Goal: Task Accomplishment & Management: Use online tool/utility

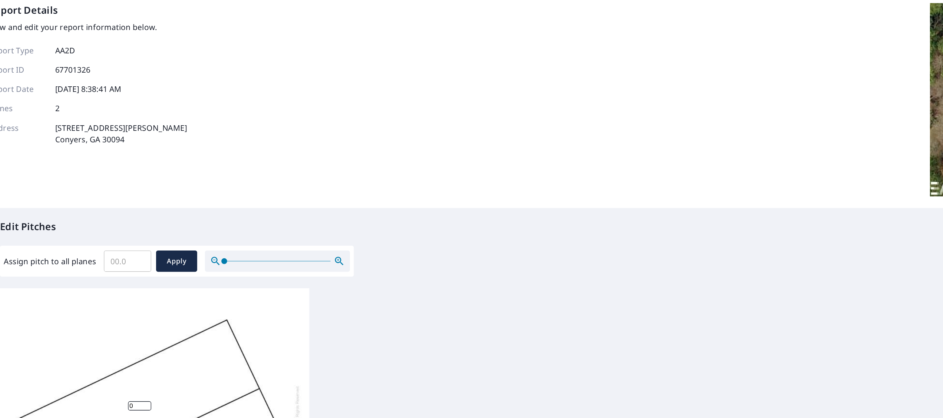
scroll to position [163, 0]
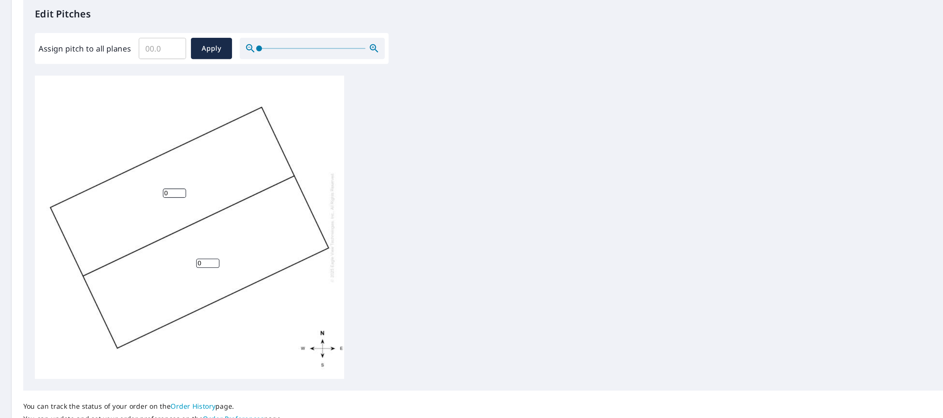
click at [138, 191] on input "0" at bounding box center [134, 187] width 18 height 7
type input "6"
click at [159, 242] on input "0" at bounding box center [160, 241] width 18 height 7
type input "6"
click at [126, 77] on input "Assign pitch to all planes" at bounding box center [124, 76] width 36 height 21
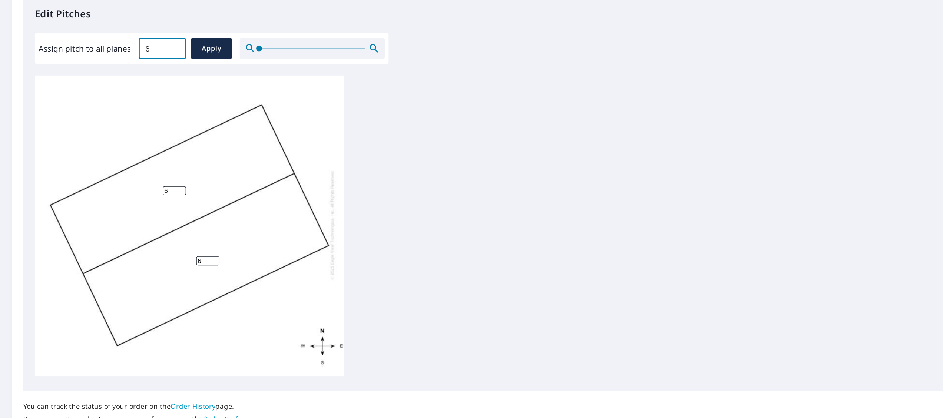
scroll to position [0, 0]
type input "6"
click at [163, 72] on span "Apply" at bounding box center [162, 76] width 20 height 9
click at [157, 78] on span "Apply" at bounding box center [162, 76] width 20 height 9
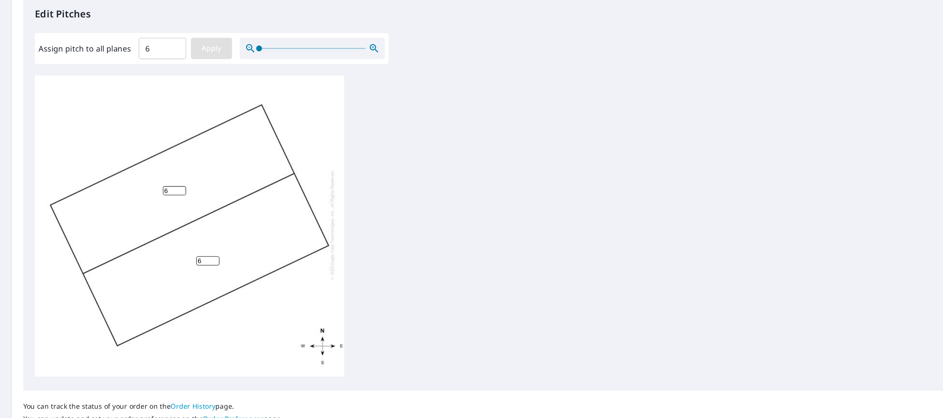
click at [163, 74] on span "Apply" at bounding box center [162, 76] width 20 height 9
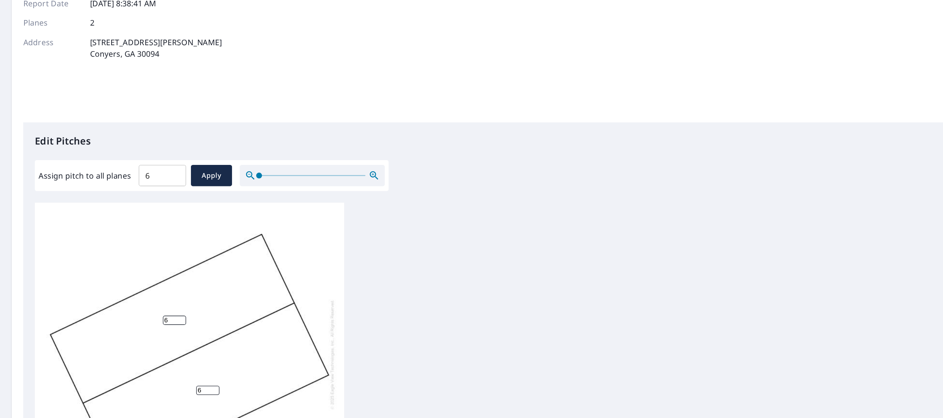
scroll to position [0, 0]
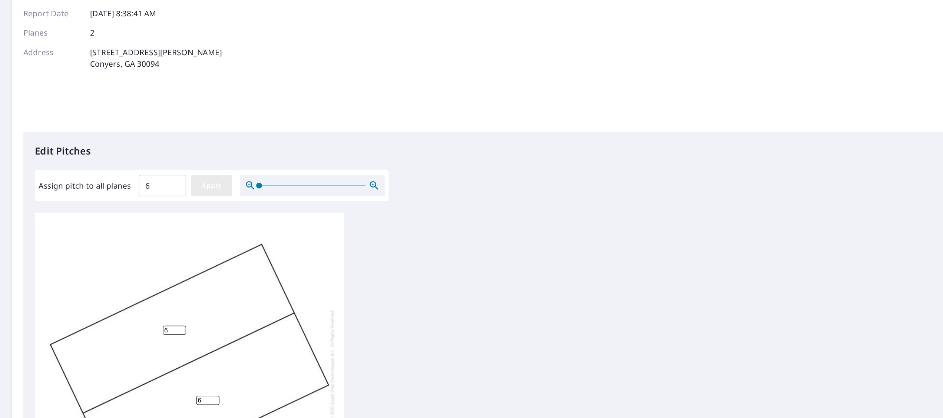
click at [166, 237] on span "Apply" at bounding box center [162, 239] width 20 height 9
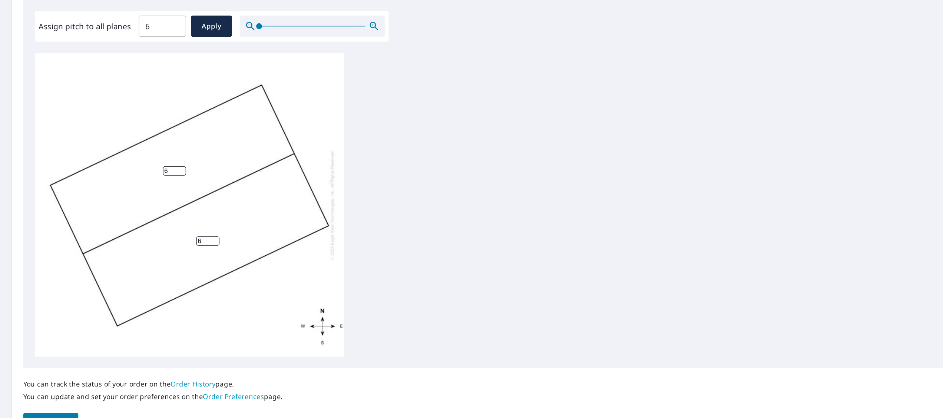
scroll to position [163, 0]
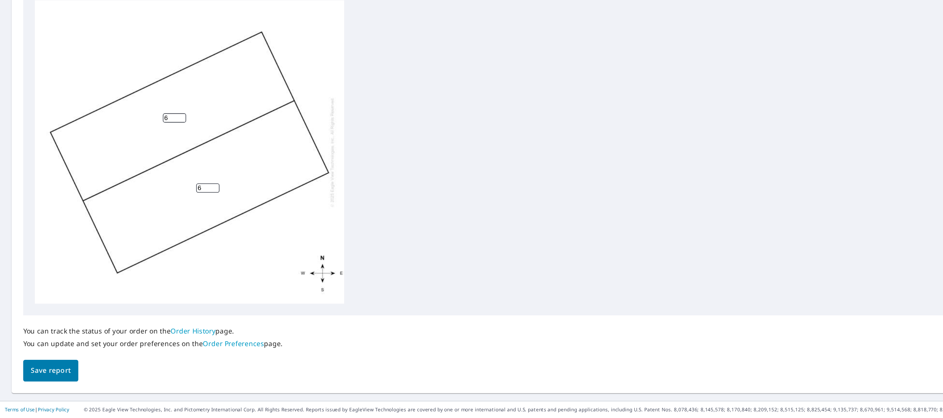
click at [43, 381] on span "Save report" at bounding box center [39, 381] width 30 height 9
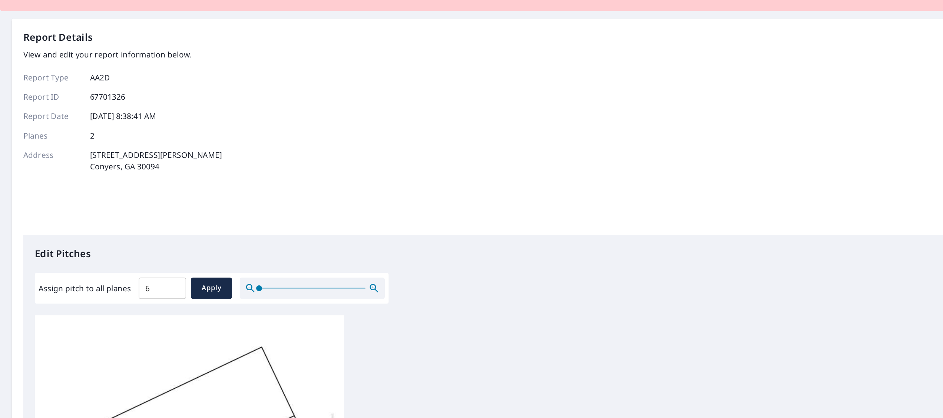
scroll to position [0, 0]
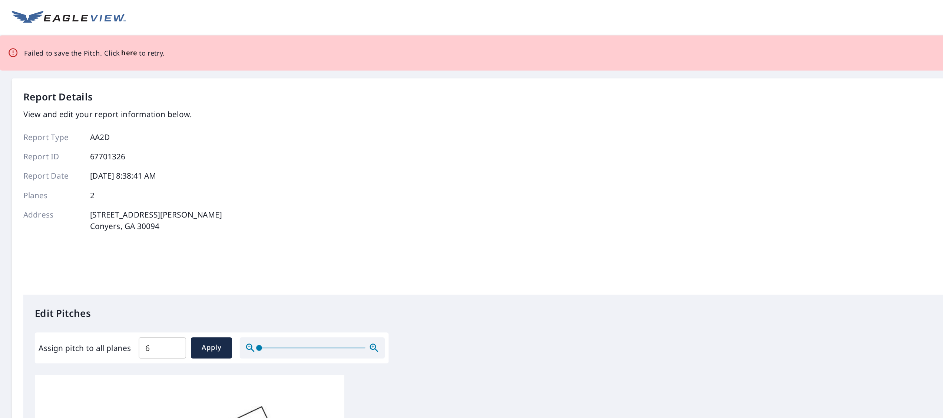
click at [100, 42] on span "here" at bounding box center [99, 40] width 12 height 9
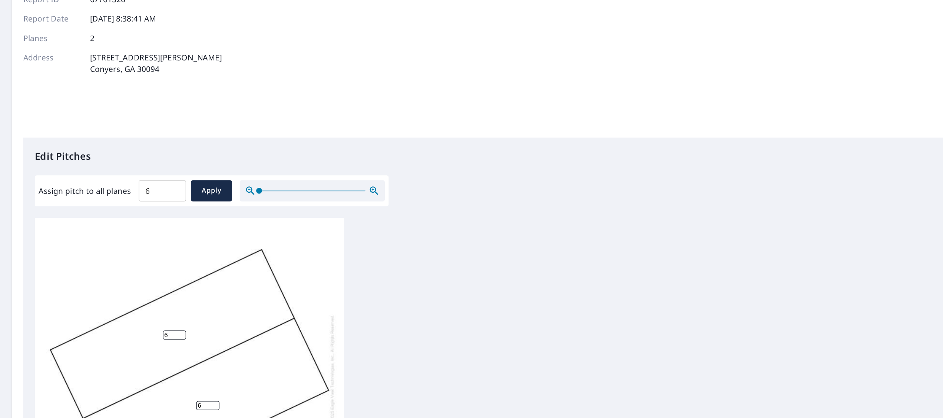
scroll to position [190, 0]
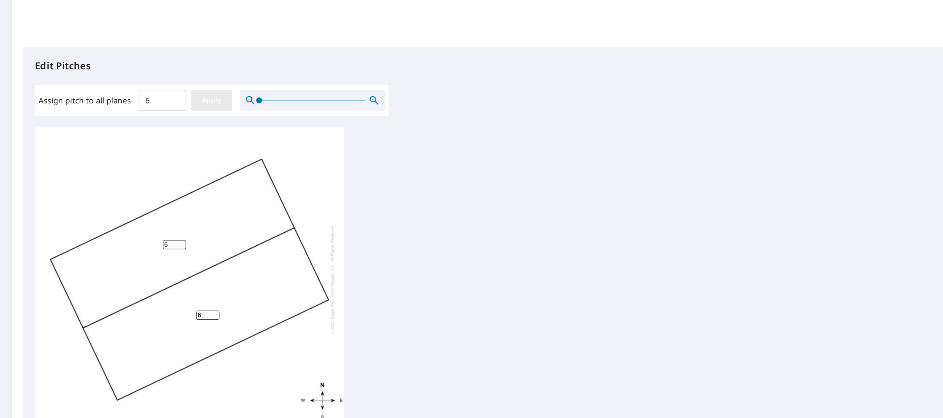
click at [163, 72] on span "Apply" at bounding box center [162, 76] width 20 height 9
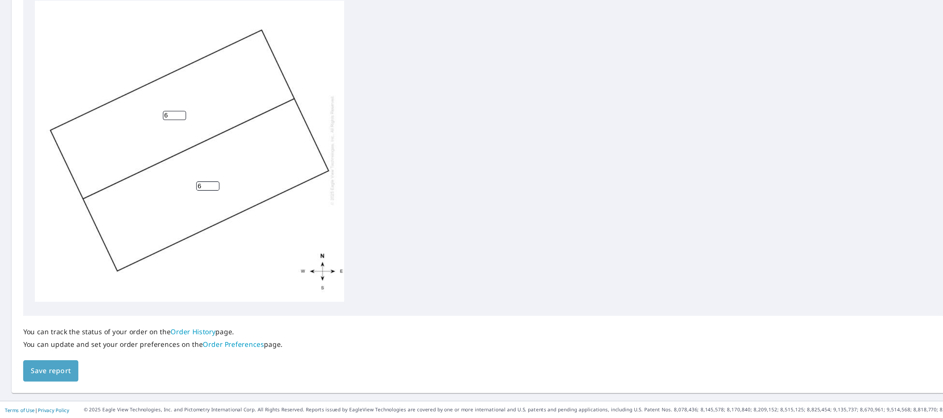
click at [37, 379] on span "Save report" at bounding box center [39, 381] width 30 height 9
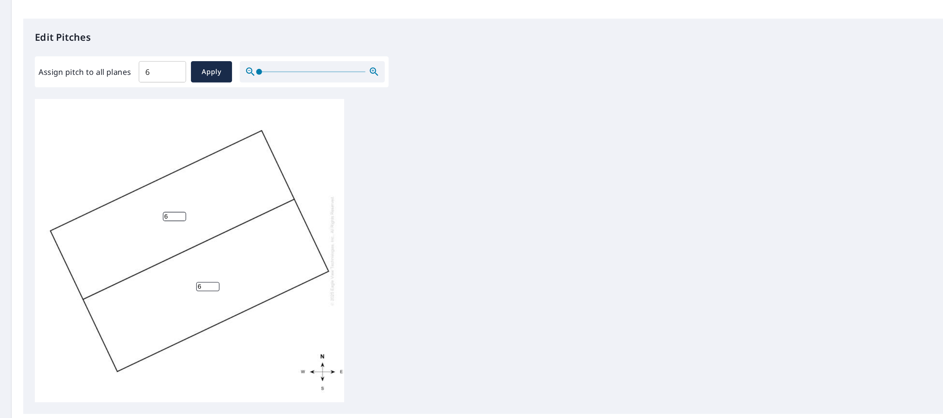
scroll to position [0, 0]
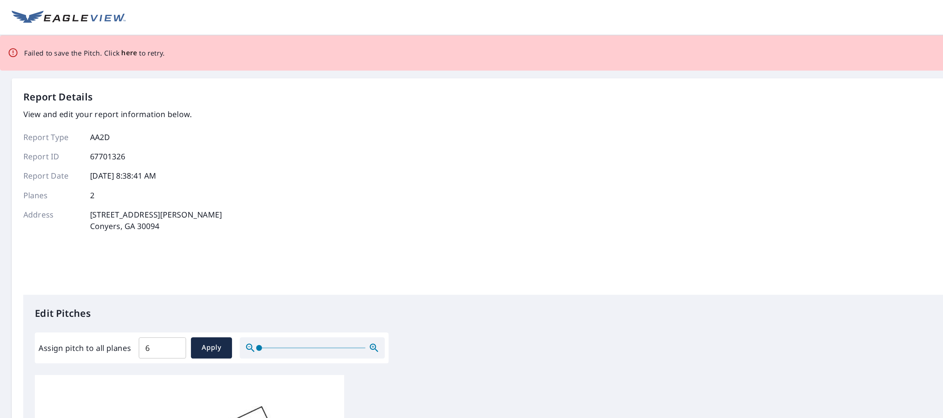
click at [95, 40] on span "here" at bounding box center [99, 40] width 12 height 9
click at [98, 43] on span "here" at bounding box center [99, 40] width 12 height 9
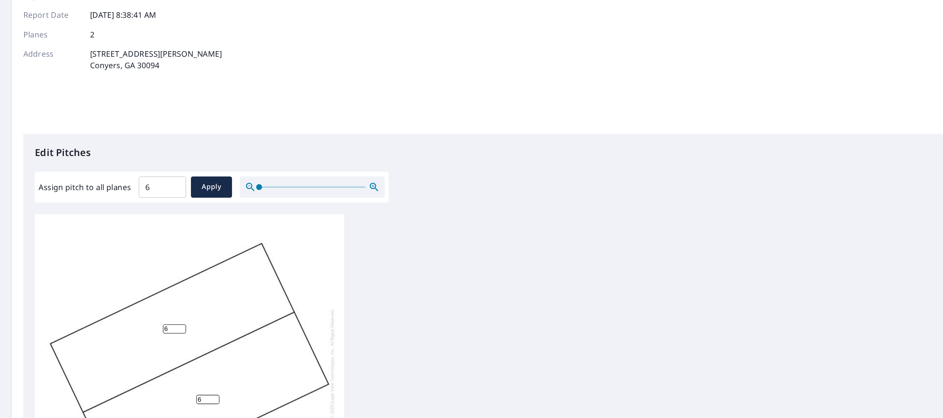
scroll to position [125, 0]
click at [196, 140] on span at bounding box center [198, 142] width 4 height 4
click at [128, 132] on input "6" at bounding box center [124, 142] width 36 height 21
click at [128, 247] on input "6" at bounding box center [134, 250] width 18 height 7
type input "6"
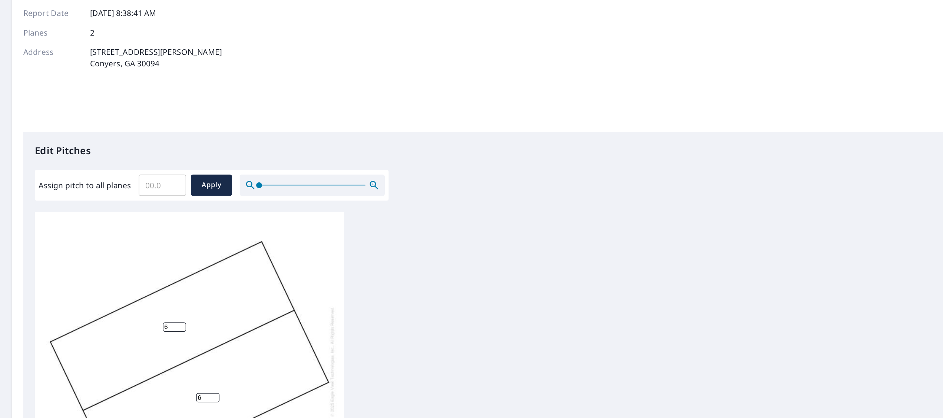
click at [156, 301] on input "6" at bounding box center [160, 304] width 18 height 7
type input "6"
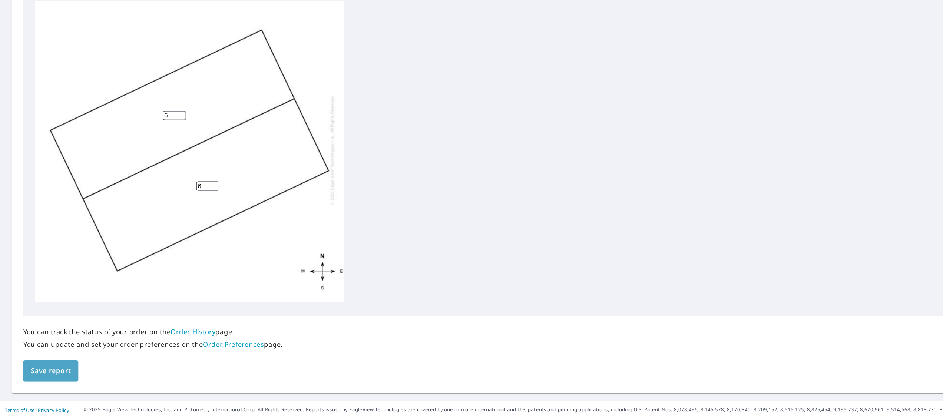
click at [45, 381] on span "Save report" at bounding box center [39, 381] width 30 height 9
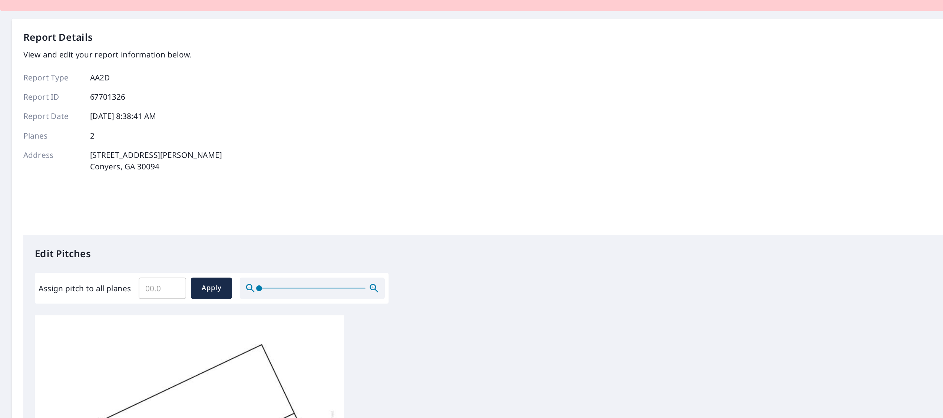
scroll to position [0, 0]
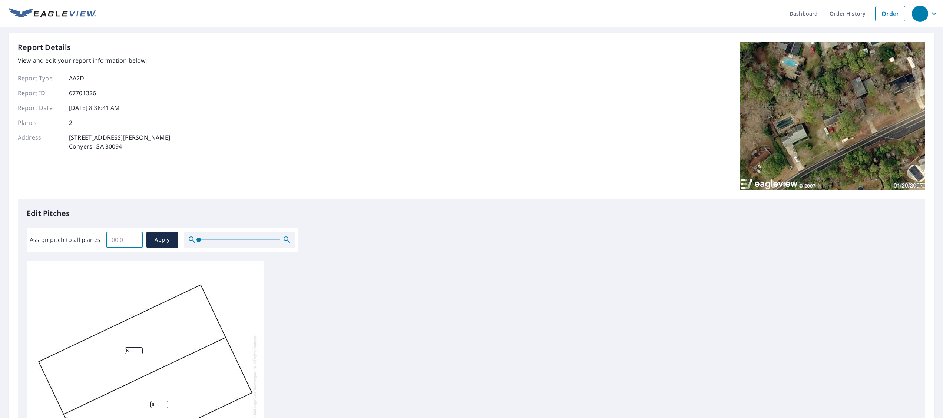
click at [128, 239] on input "Assign pitch to all planes" at bounding box center [124, 239] width 36 height 21
type input "6"
click at [172, 241] on button "Apply" at bounding box center [162, 240] width 32 height 16
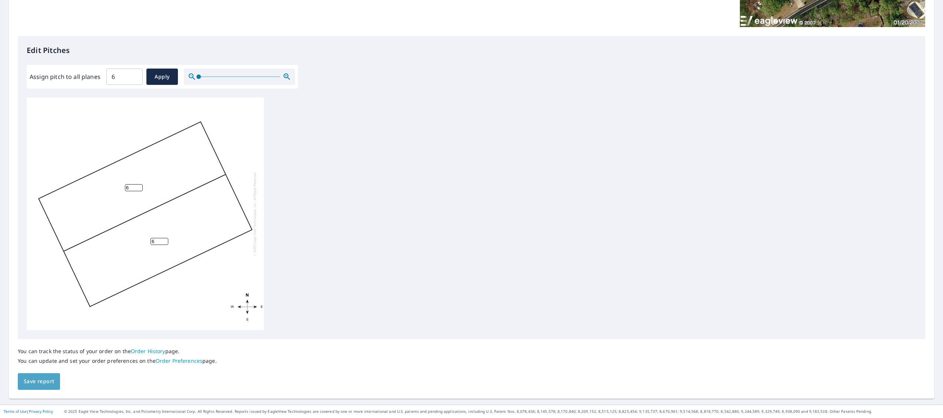
click at [32, 376] on button "Save report" at bounding box center [39, 381] width 42 height 17
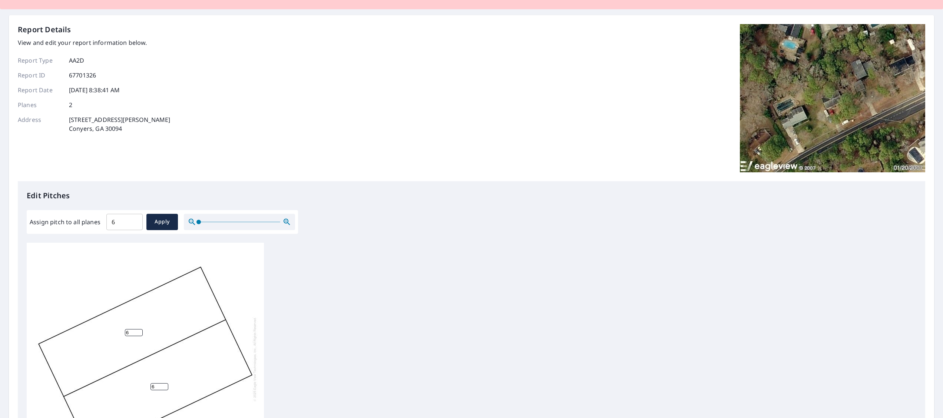
scroll to position [0, 0]
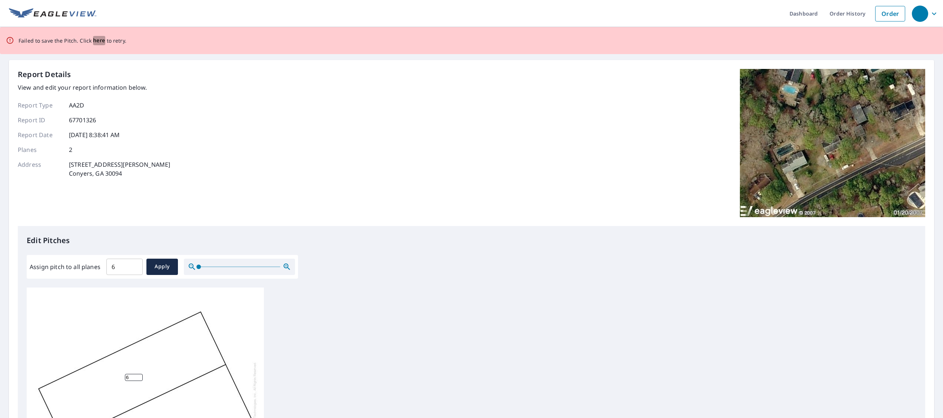
click at [93, 40] on span "here" at bounding box center [99, 40] width 12 height 9
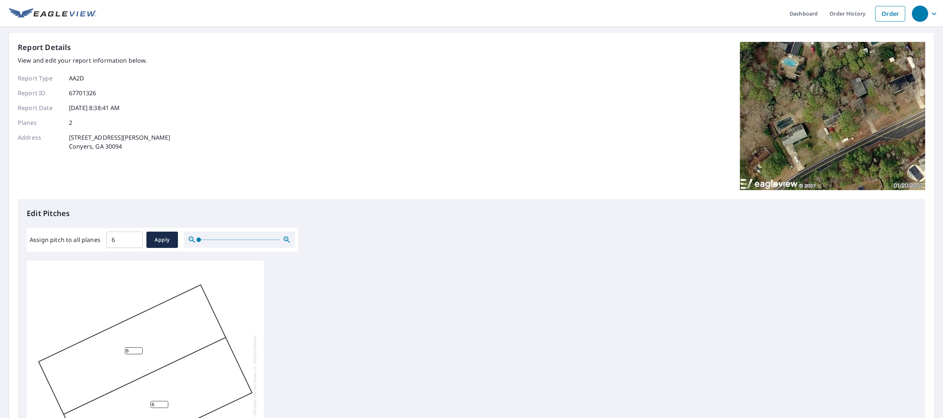
click at [92, 40] on div "Report Details View and edit your report information below. Report Type AA2D Re…" at bounding box center [471, 297] width 925 height 529
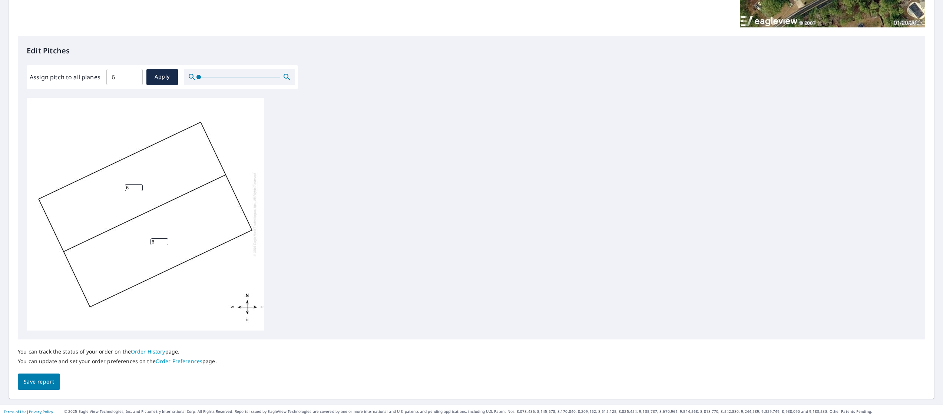
click at [40, 377] on span "Save report" at bounding box center [39, 381] width 30 height 9
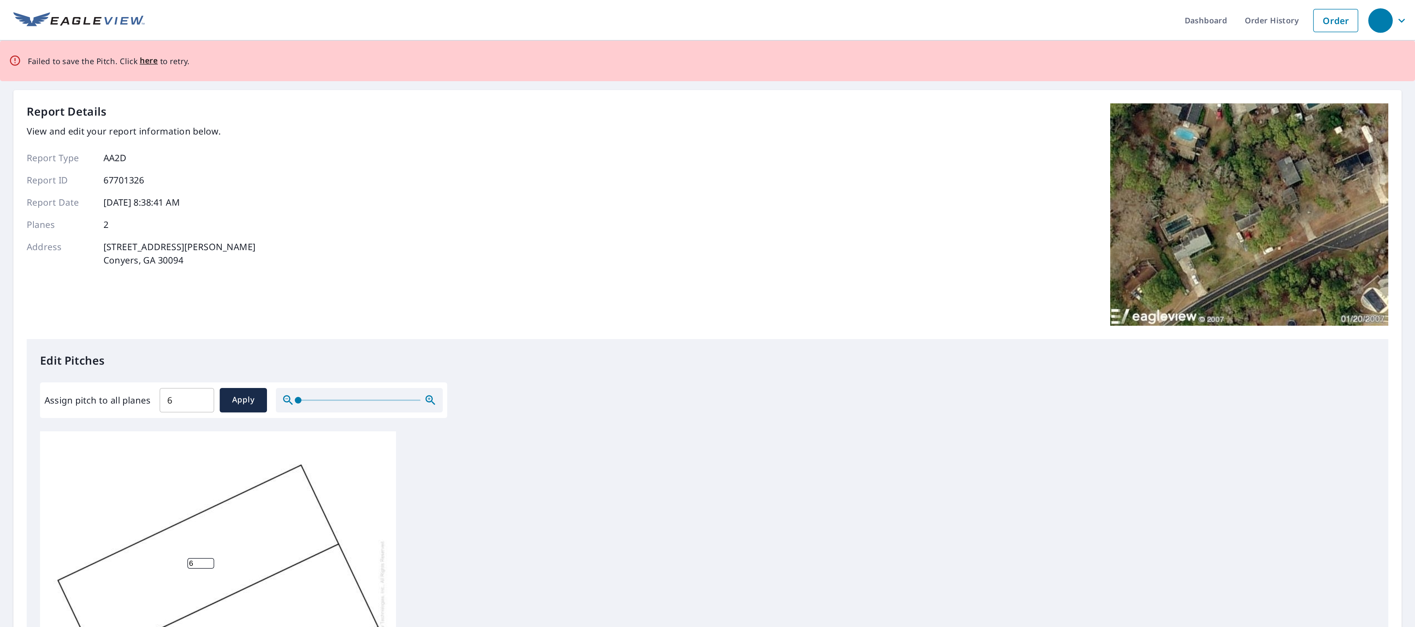
scroll to position [13, 0]
